Goal: Task Accomplishment & Management: Manage account settings

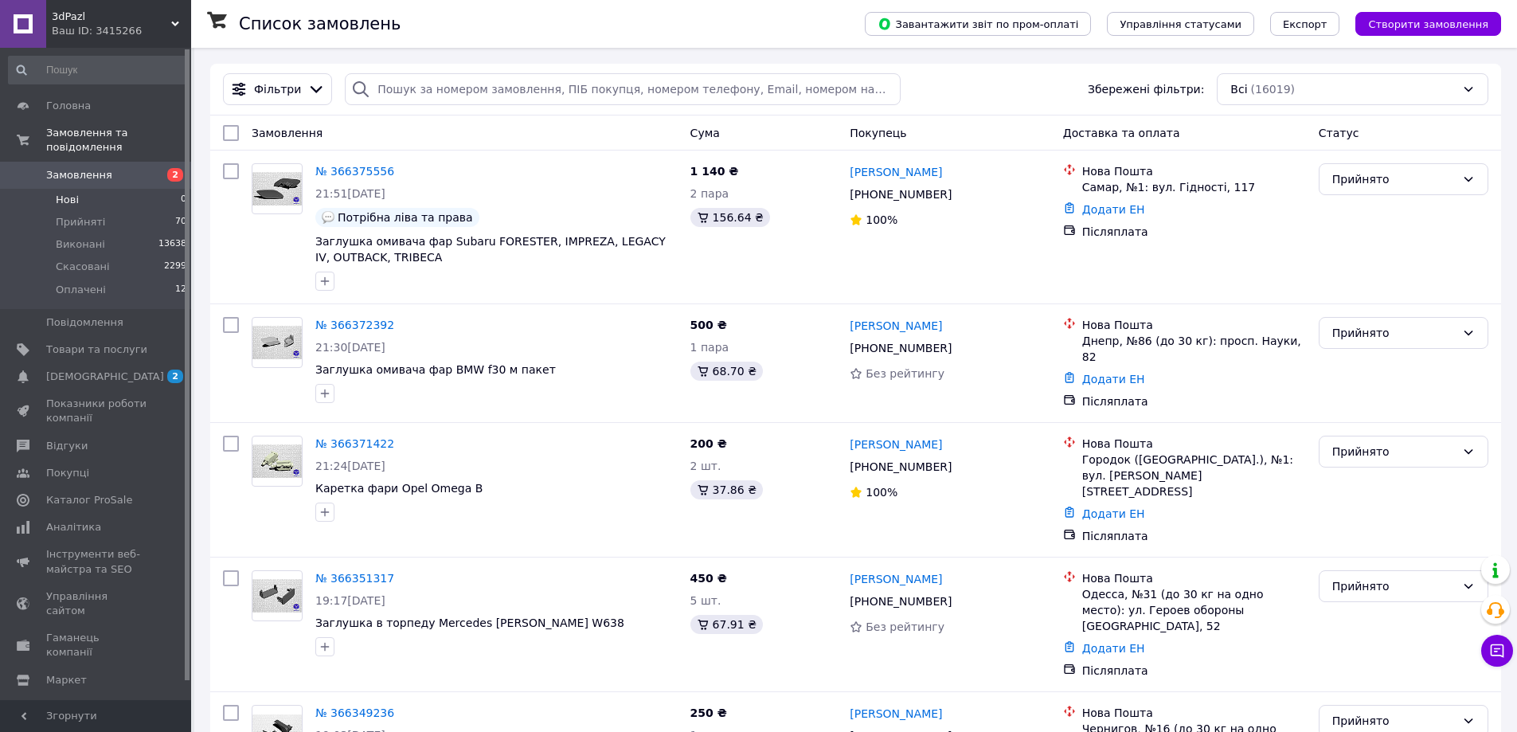
click at [76, 193] on span "Нові" at bounding box center [67, 200] width 23 height 14
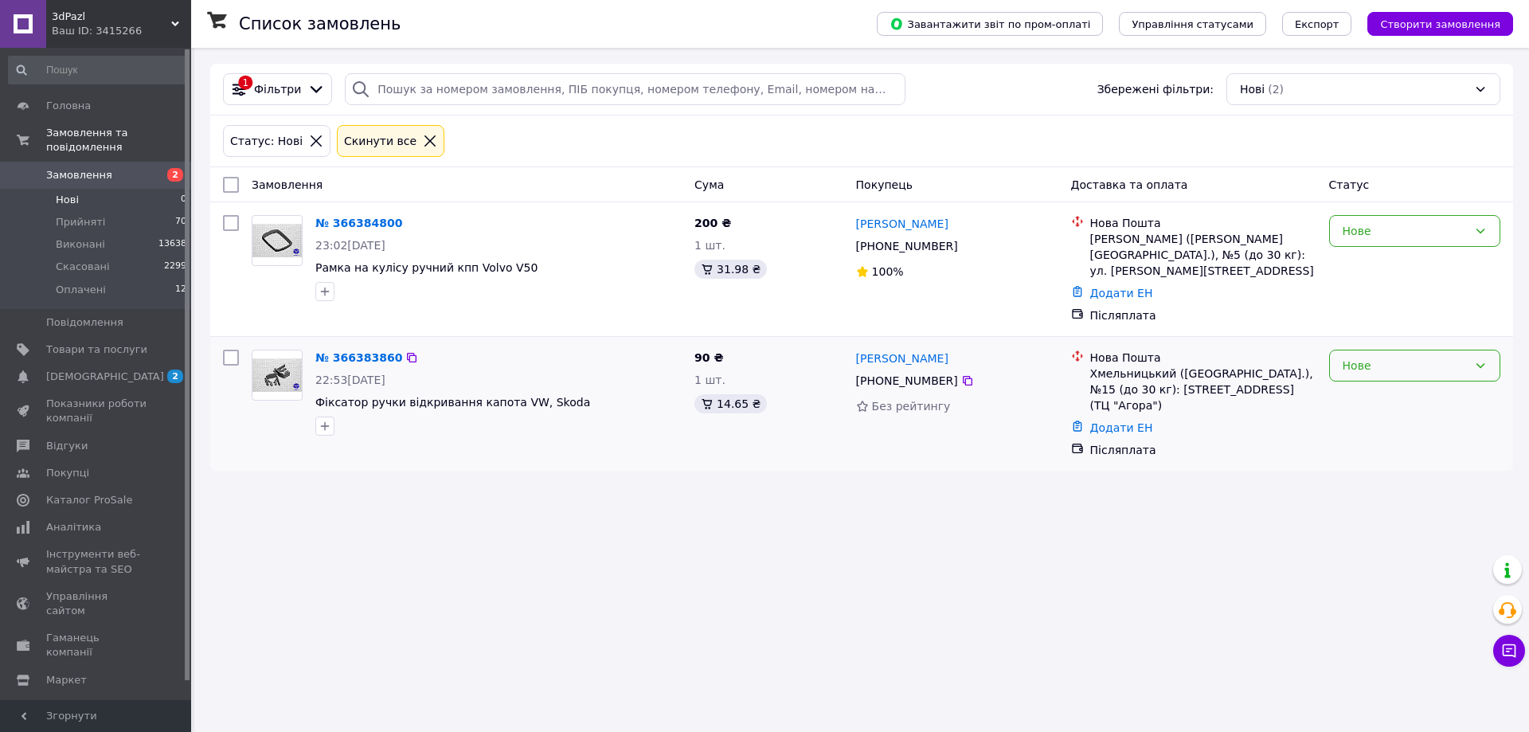
click at [1380, 358] on div "Нове" at bounding box center [1404, 366] width 125 height 18
click at [1389, 380] on li "Прийнято" at bounding box center [1415, 384] width 170 height 29
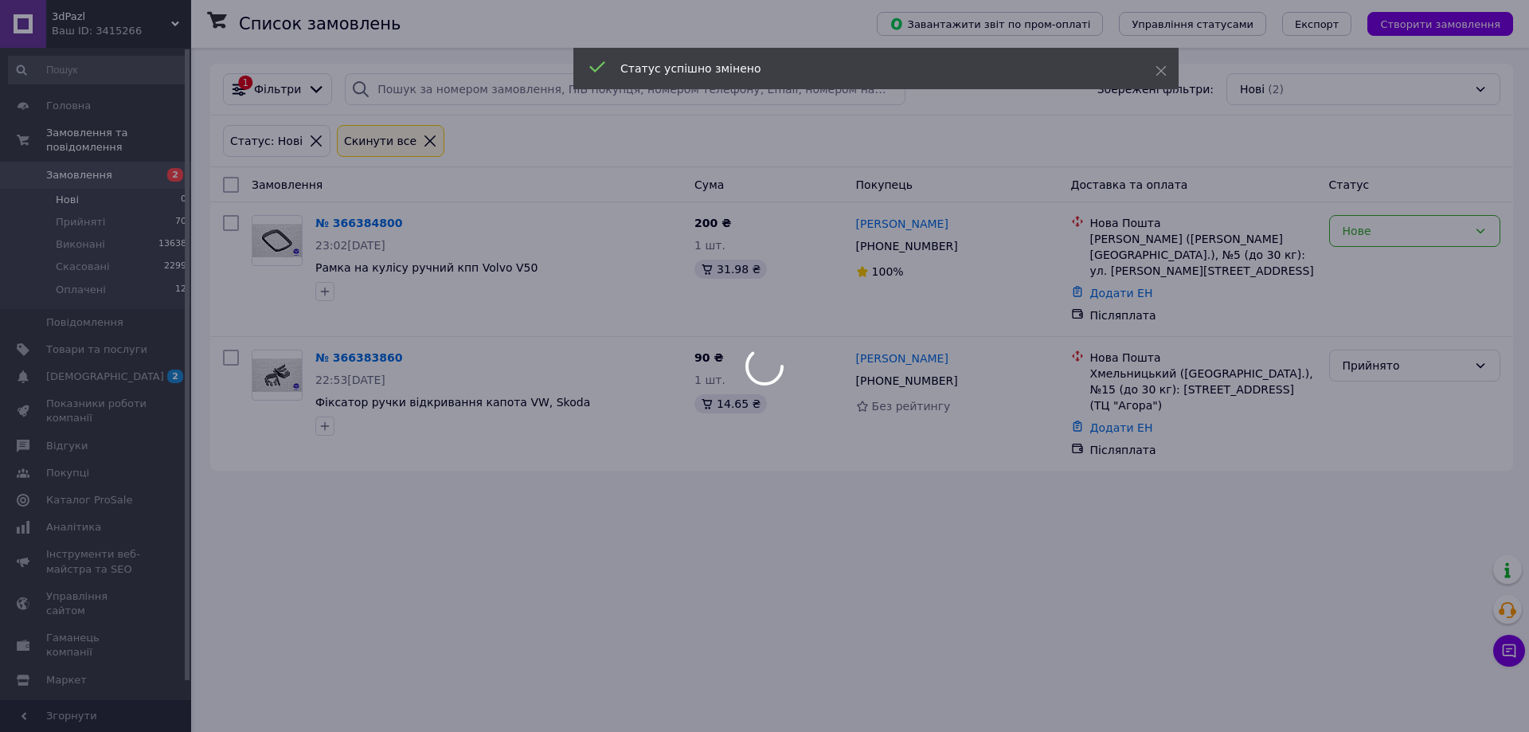
click at [1389, 236] on div at bounding box center [764, 366] width 1529 height 732
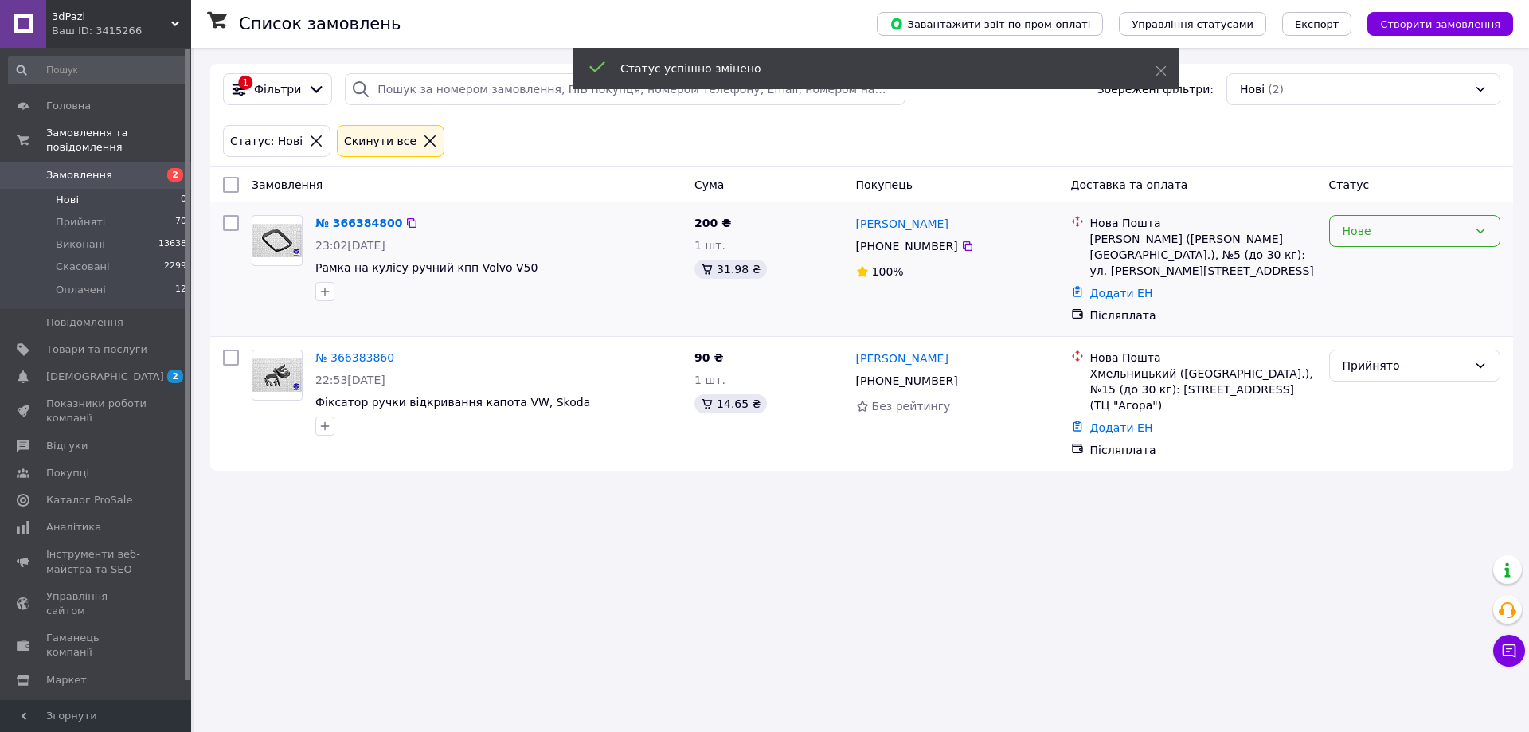
click at [1388, 236] on div "Нове" at bounding box center [1404, 231] width 125 height 18
click at [1371, 267] on li "Прийнято" at bounding box center [1415, 266] width 170 height 29
click at [82, 168] on span "Замовлення" at bounding box center [79, 175] width 66 height 14
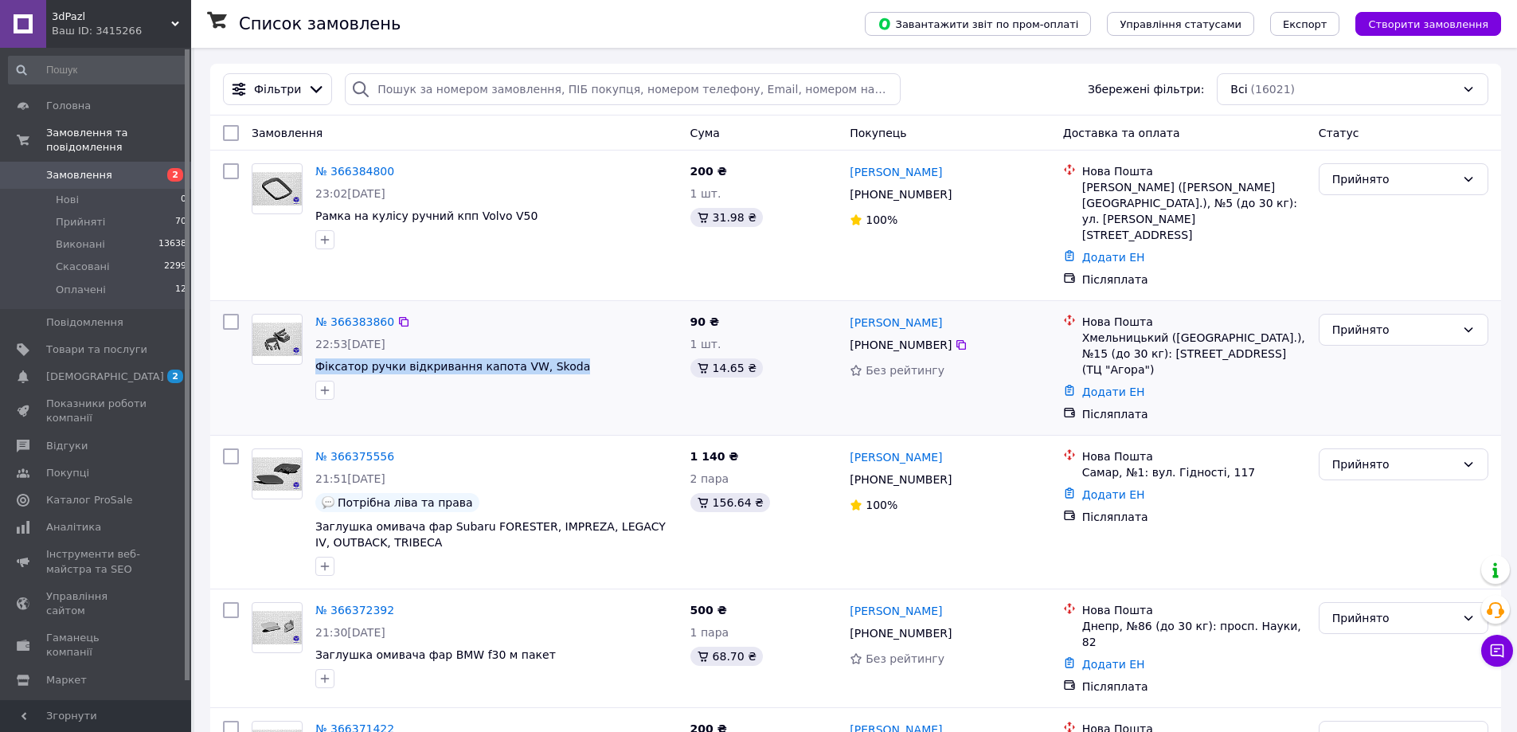
drag, startPoint x: 565, startPoint y: 338, endPoint x: 313, endPoint y: 334, distance: 251.6
click at [313, 334] on div "№ 366383860 22:53[DATE] Фіксатор ручки відкривання капота VW, Skoda" at bounding box center [496, 356] width 375 height 99
copy span "Фіксатор ручки відкривання капота VW, Skoda"
click at [956, 340] on icon at bounding box center [961, 345] width 10 height 10
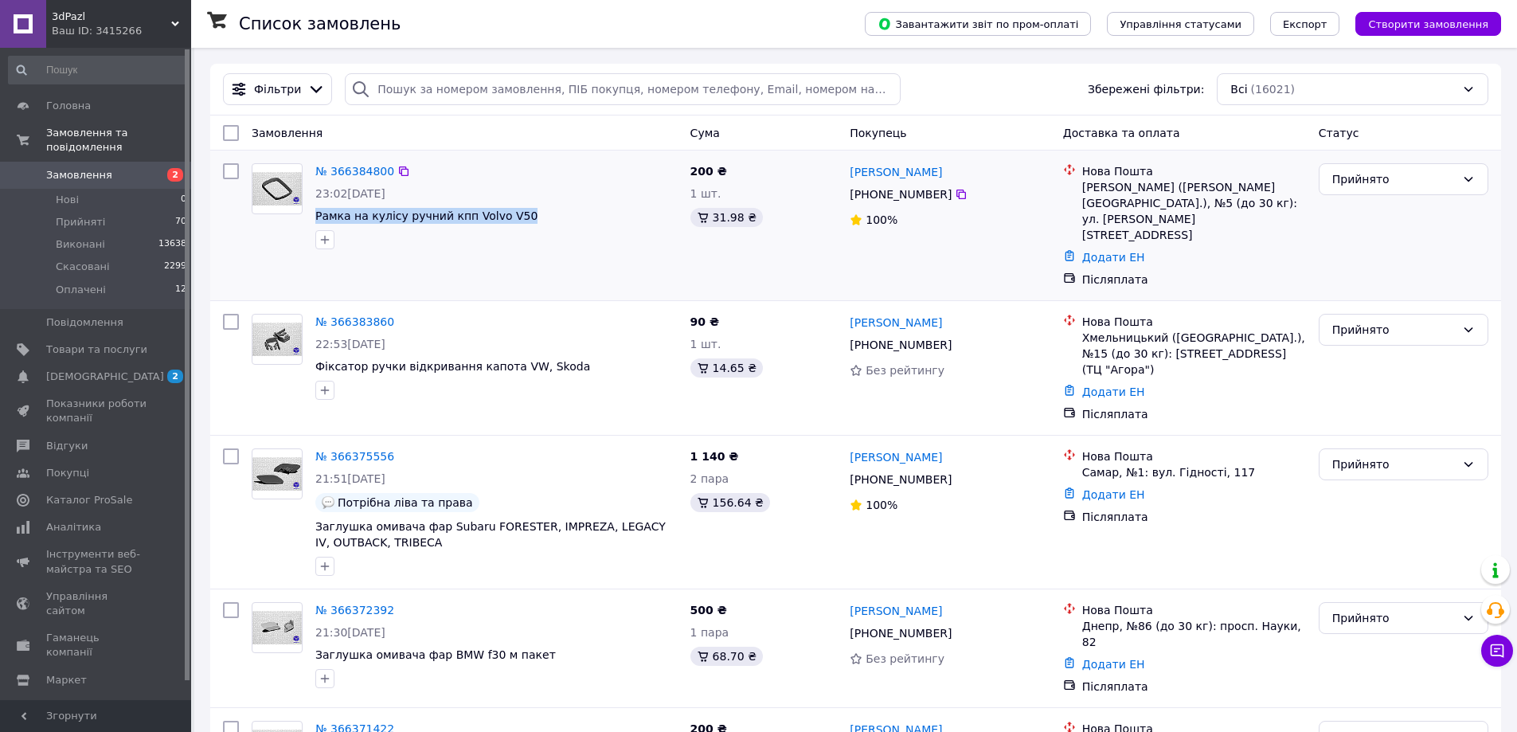
drag, startPoint x: 518, startPoint y: 219, endPoint x: 315, endPoint y: 217, distance: 203.9
click at [315, 217] on div "№ 366384800 23:02[DATE] Рамка на кулісу ручний кпп Volvo V50" at bounding box center [496, 206] width 375 height 99
copy span "Рамка на кулісу ручний кпп Volvo V50"
click at [956, 192] on icon at bounding box center [961, 195] width 10 height 10
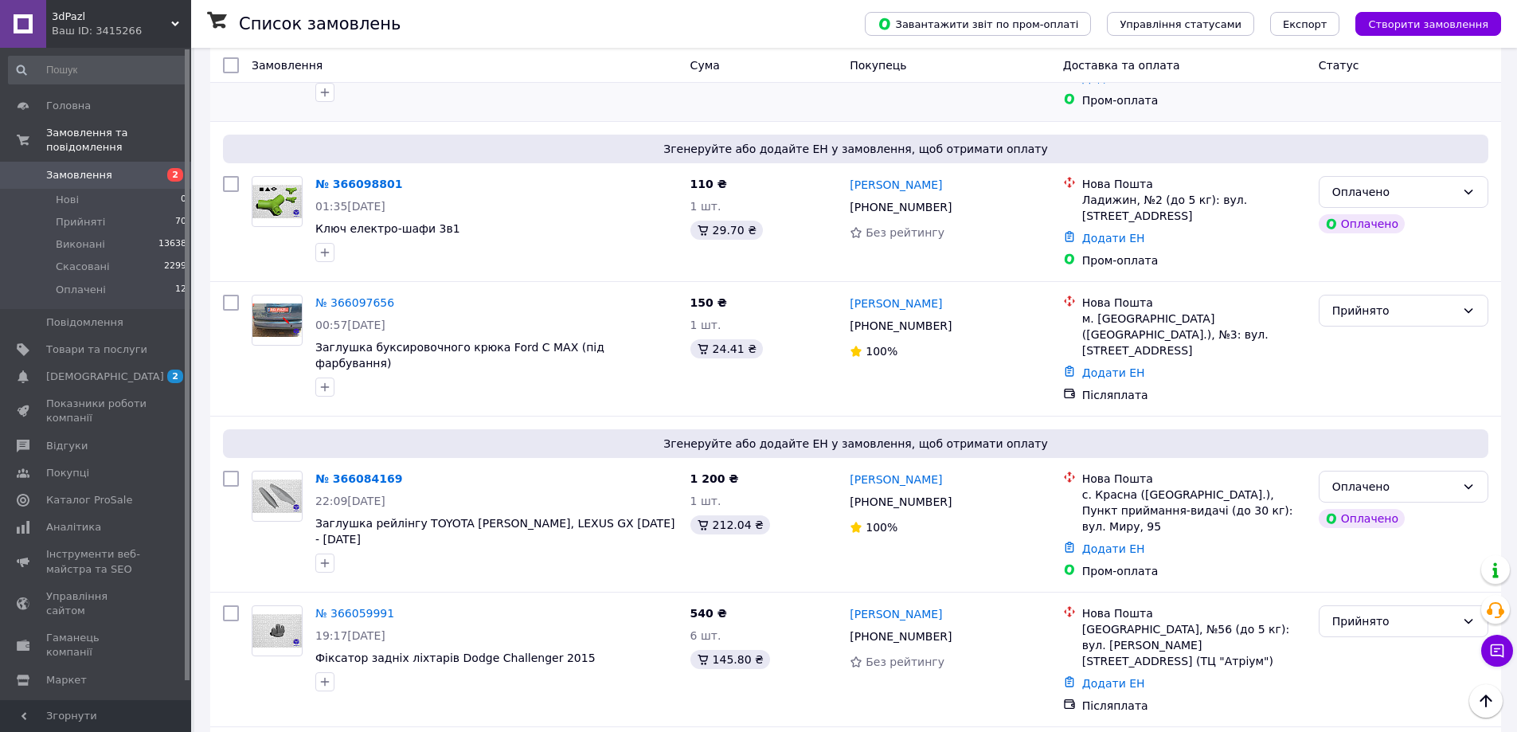
scroll to position [4141, 0]
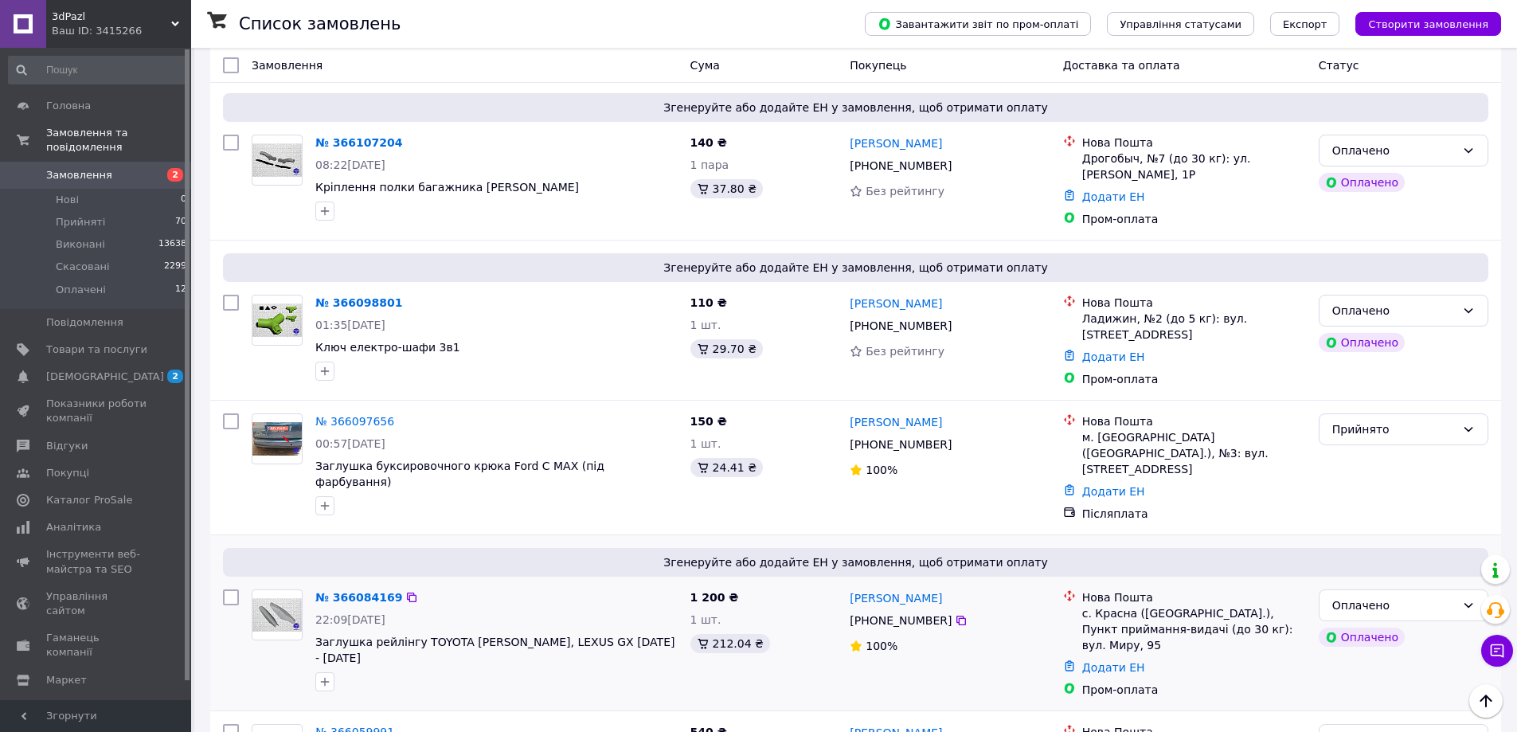
click at [422, 669] on div at bounding box center [496, 681] width 369 height 25
click at [58, 168] on span "Замовлення" at bounding box center [79, 175] width 66 height 14
click at [78, 192] on li "Нові 0" at bounding box center [98, 200] width 196 height 22
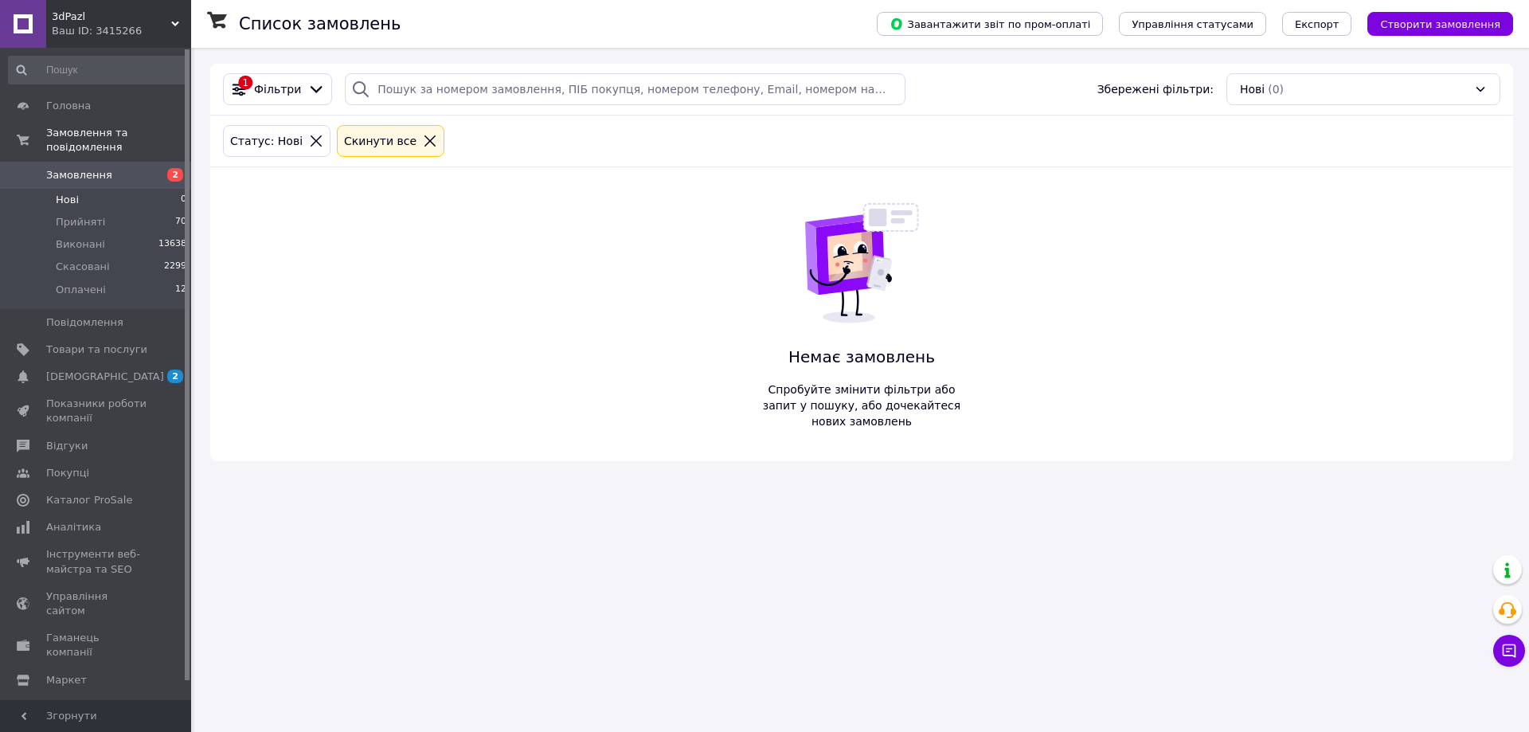
click at [85, 168] on span "Замовлення" at bounding box center [79, 175] width 66 height 14
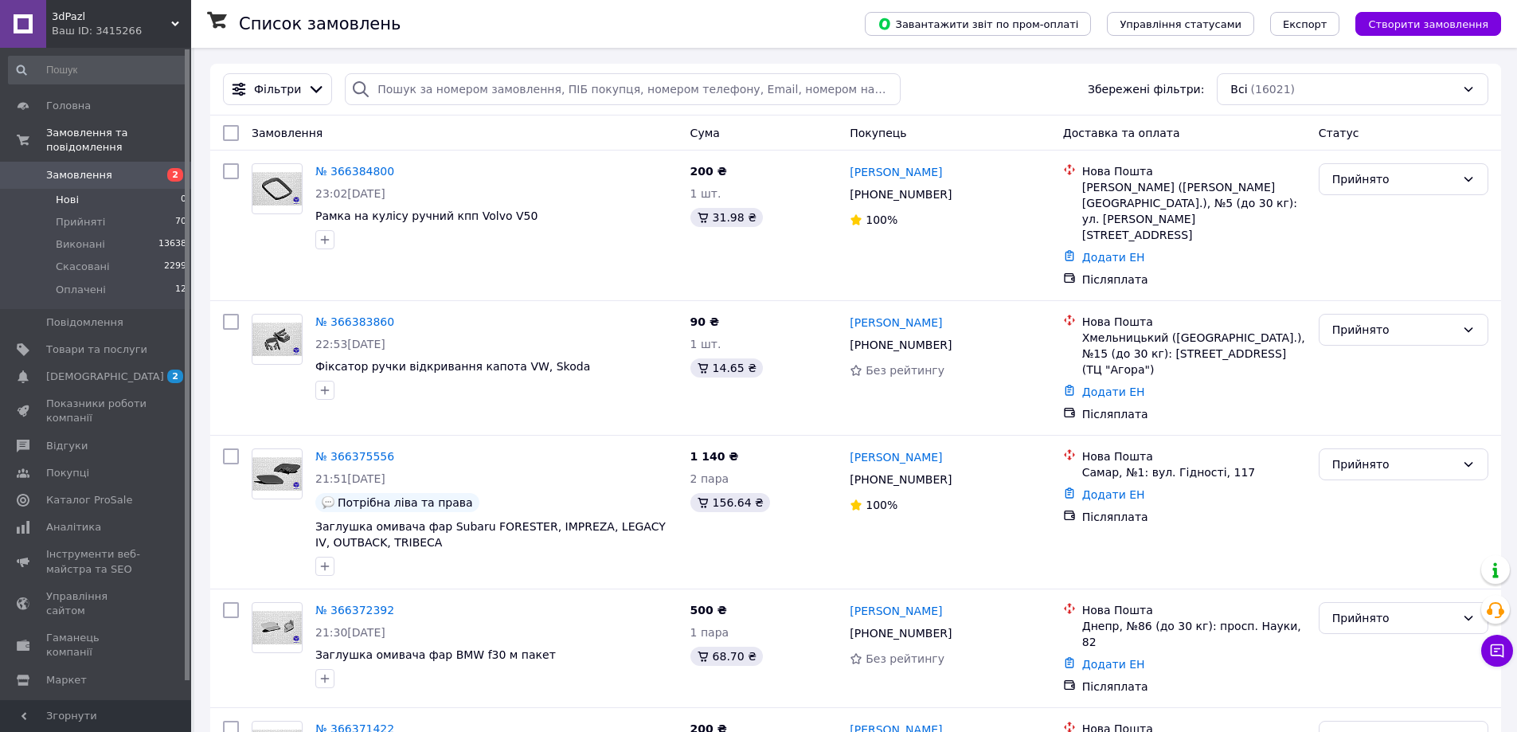
click at [76, 193] on span "Нові" at bounding box center [67, 200] width 23 height 14
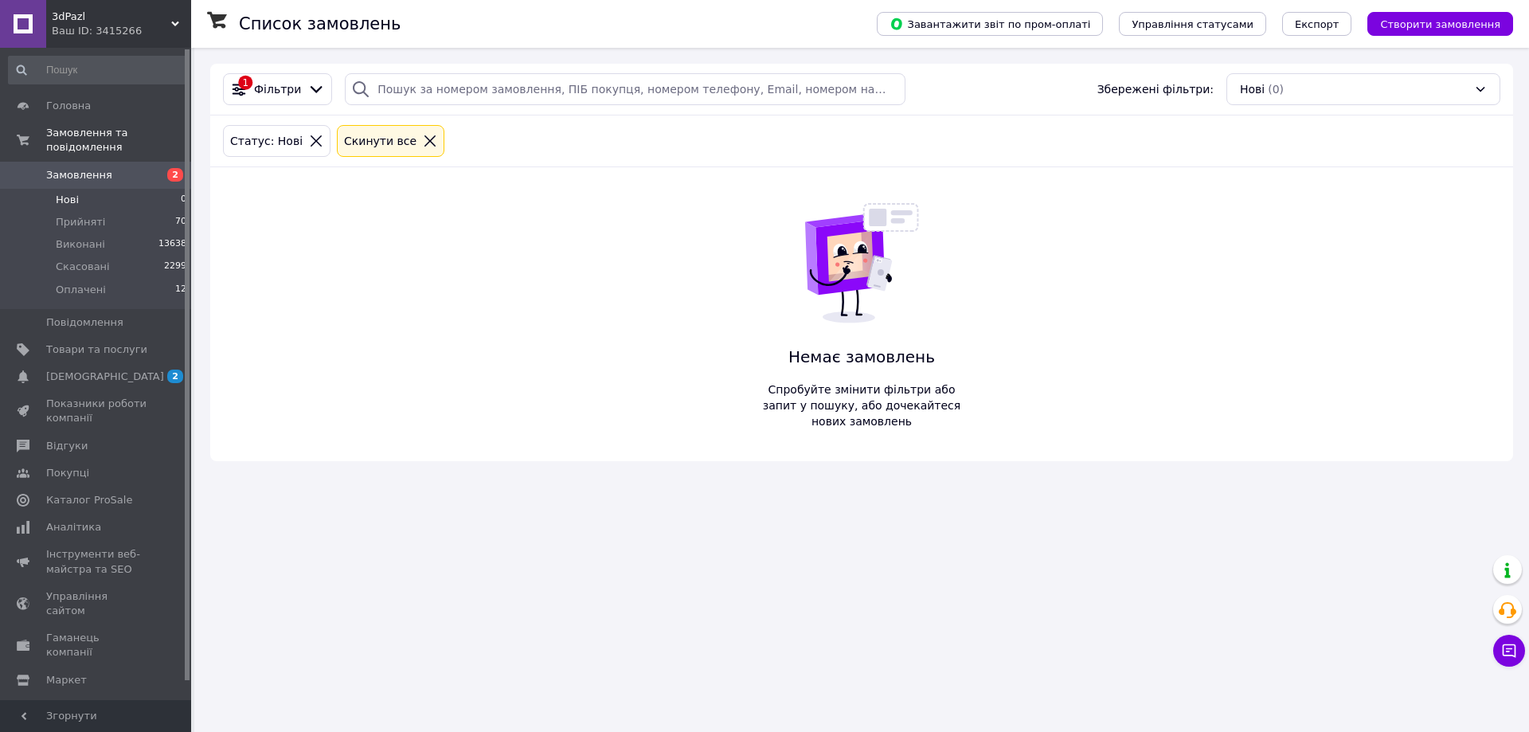
click at [102, 168] on span "Замовлення" at bounding box center [79, 175] width 66 height 14
